Goal: Task Accomplishment & Management: Complete application form

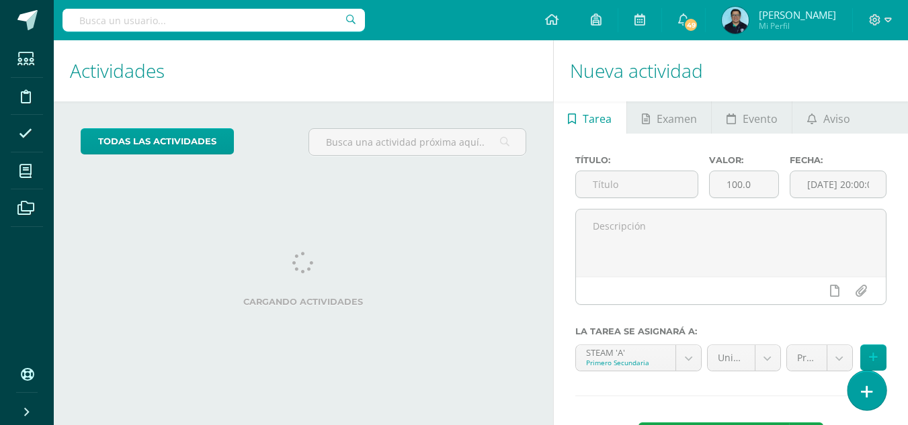
click at [873, 386] on link at bounding box center [866, 390] width 38 height 39
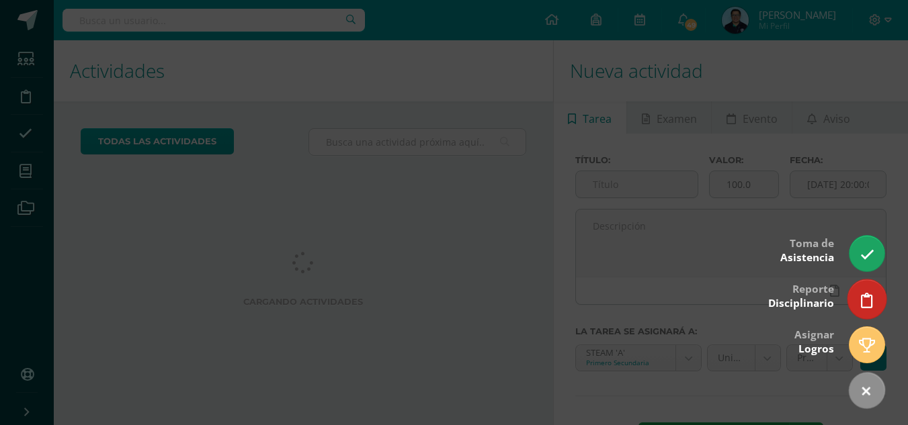
click at [868, 296] on icon at bounding box center [867, 300] width 12 height 15
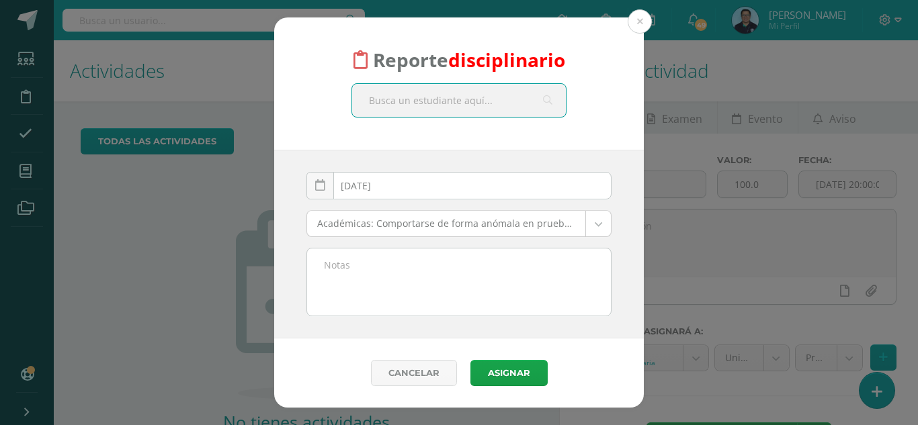
type input "G"
type input "[PERSON_NAME]"
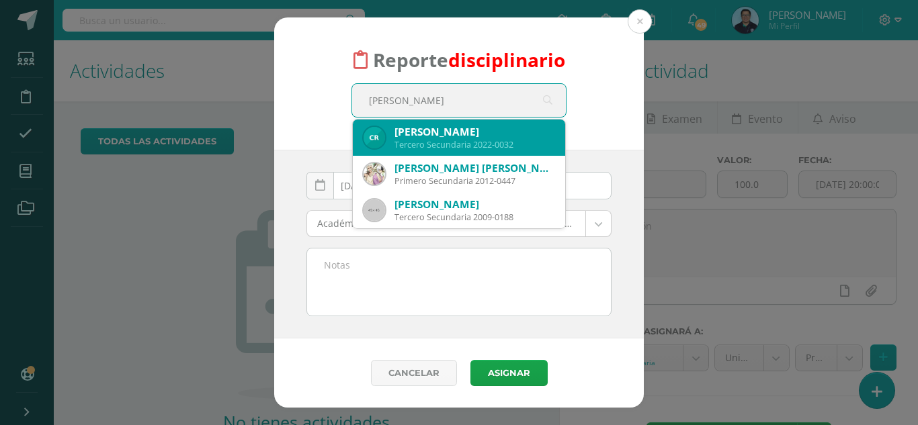
click at [529, 151] on div "[PERSON_NAME] Tercero Secundaria 2022-0032" at bounding box center [458, 138] width 191 height 36
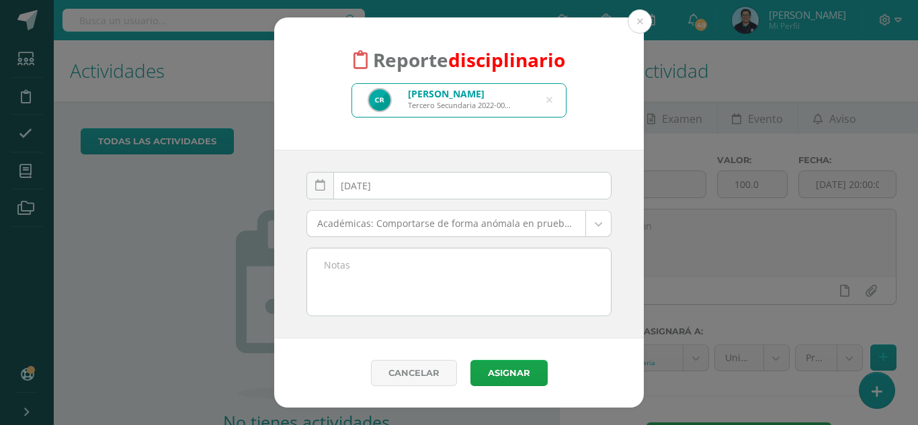
click at [386, 230] on body "Reporte disciplinario [PERSON_NAME] Tercero Secundaria 2022-0032 [PERSON_NAME] …" at bounding box center [459, 212] width 918 height 425
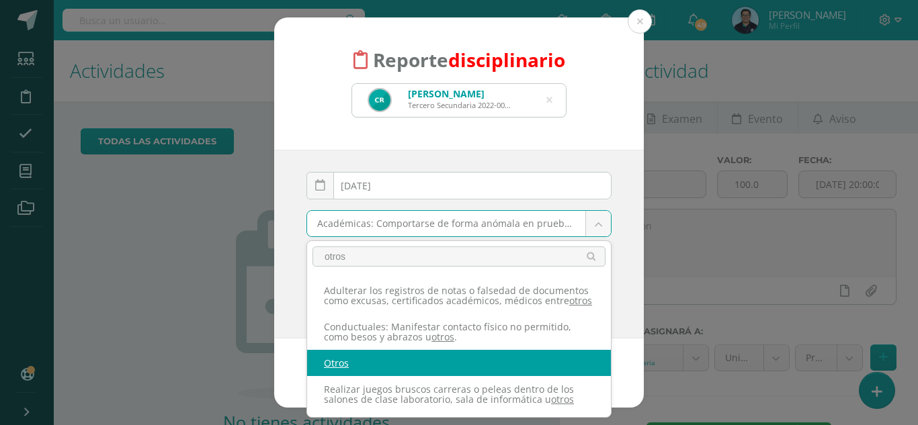
type input "otros"
select select "27"
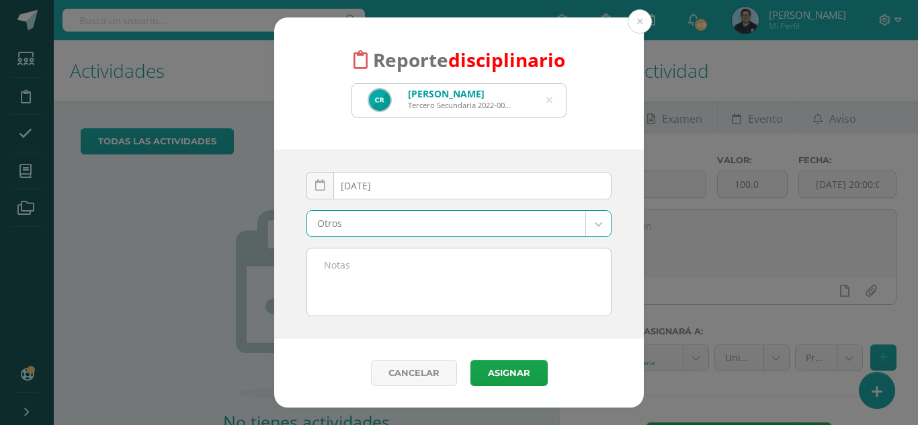
click at [376, 284] on textarea at bounding box center [459, 282] width 304 height 67
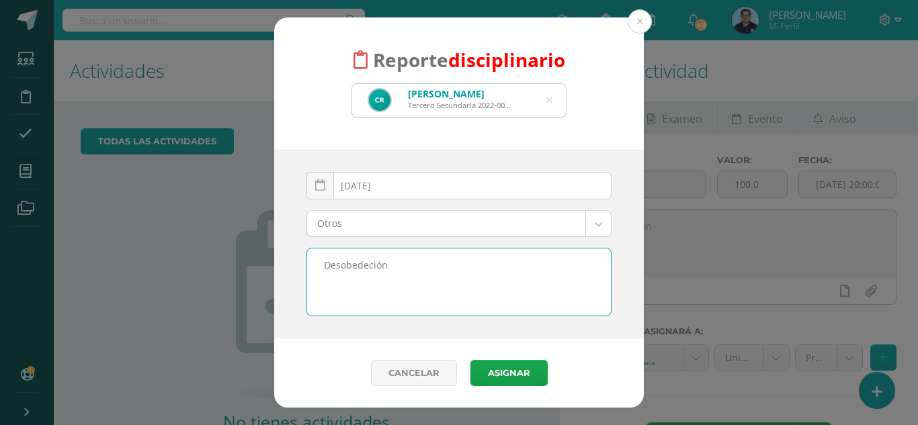
type textarea "Desobedeción"
